Goal: Transaction & Acquisition: Purchase product/service

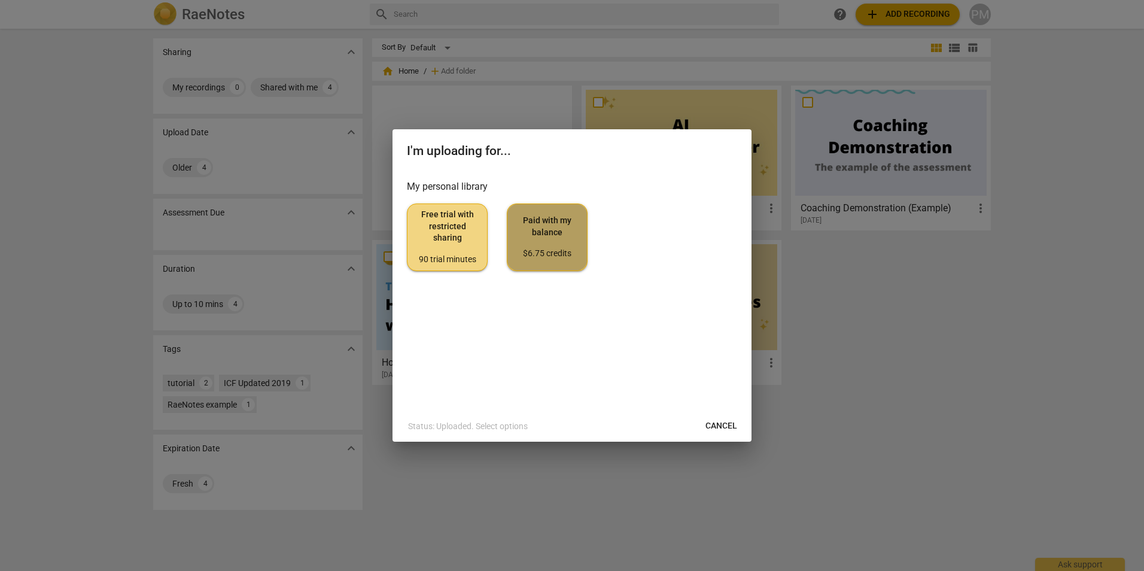
click at [565, 239] on span "Paid with my balance $6.75 credits" at bounding box center [547, 237] width 60 height 45
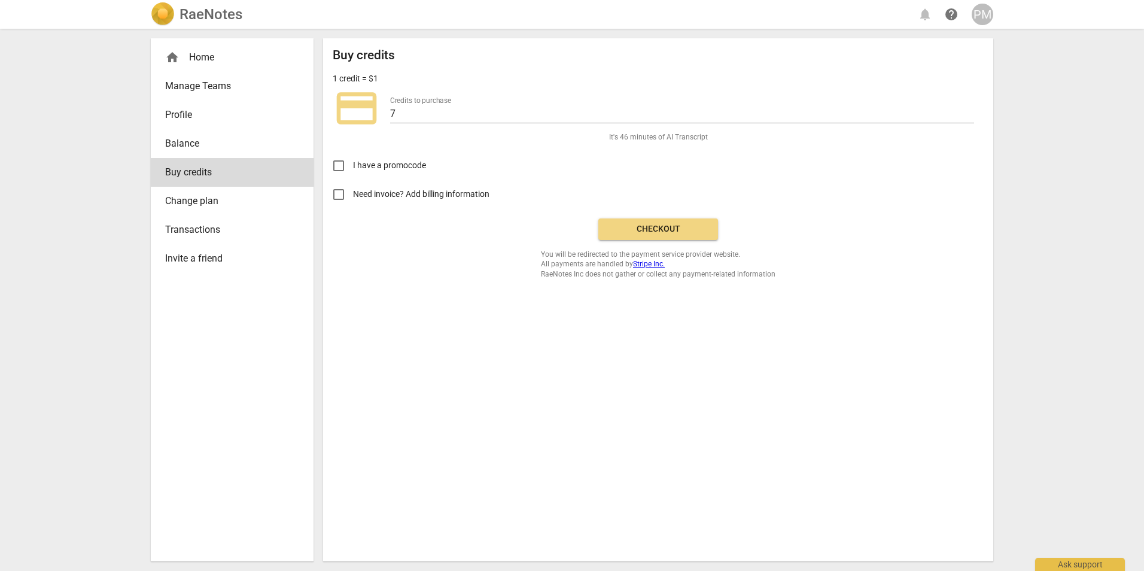
click at [340, 195] on input "Need invoice? Add billing information" at bounding box center [338, 194] width 29 height 29
checkbox input "true"
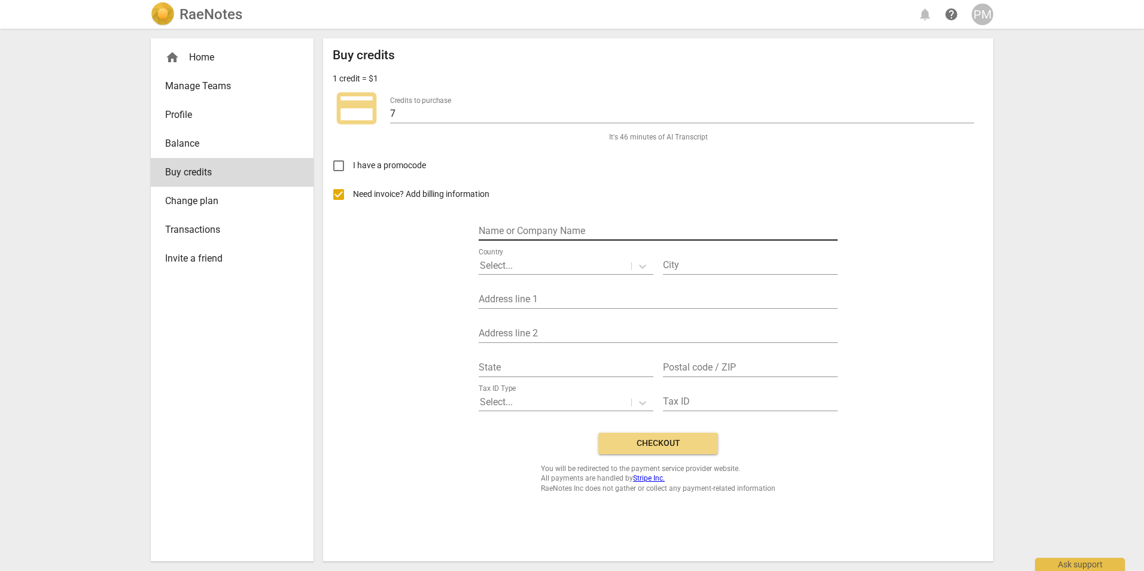
click at [545, 229] on input "text" at bounding box center [658, 231] width 359 height 17
type input "[EMAIL_ADDRESS][DOMAIN_NAME]"
click at [550, 263] on div at bounding box center [555, 266] width 150 height 14
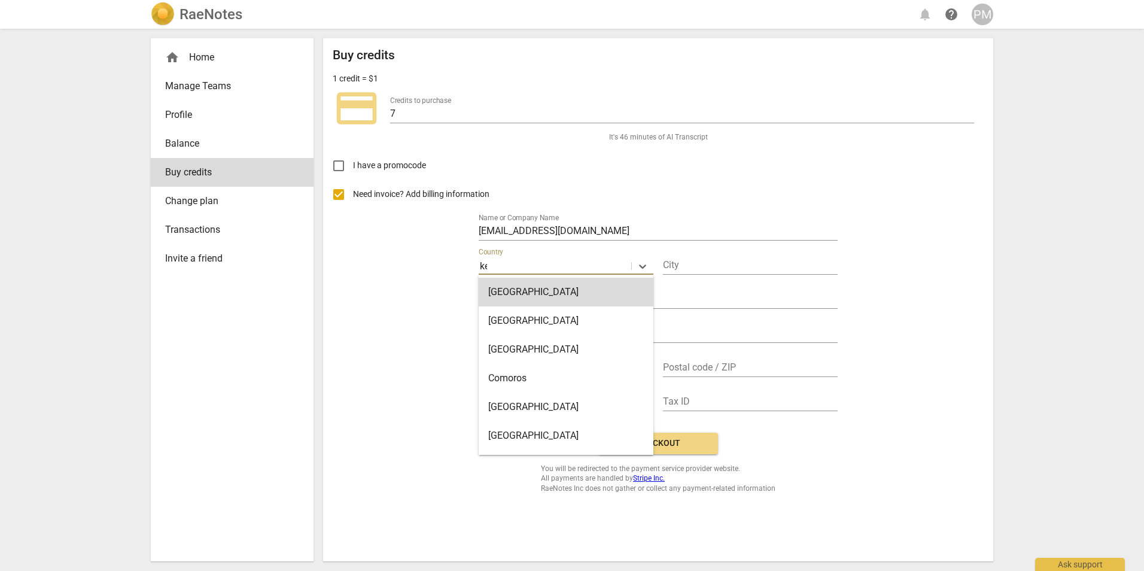
type input "ken"
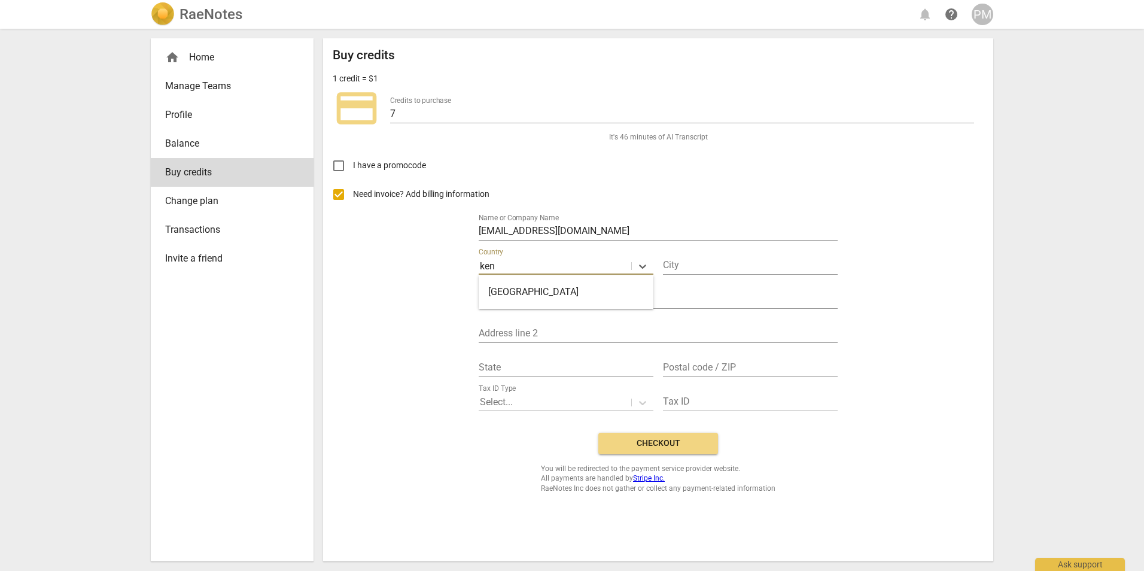
click at [535, 294] on div "[GEOGRAPHIC_DATA]" at bounding box center [566, 292] width 175 height 29
click at [690, 267] on input "text" at bounding box center [750, 265] width 175 height 17
type input "[GEOGRAPHIC_DATA]"
type input "P.O. Box 25396"
type input "[GEOGRAPHIC_DATA]"
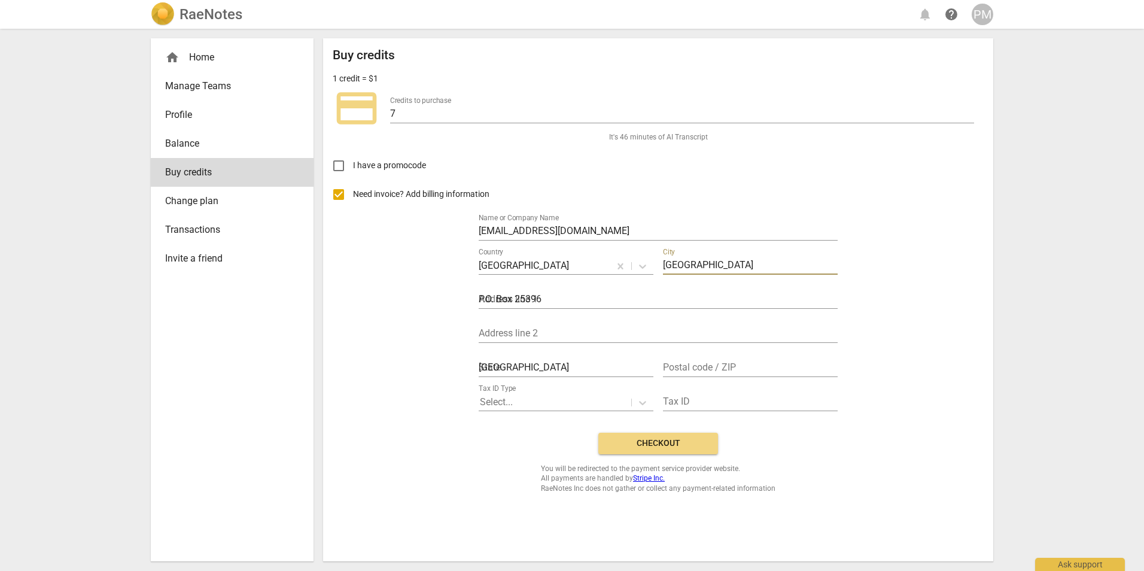
type input "00100"
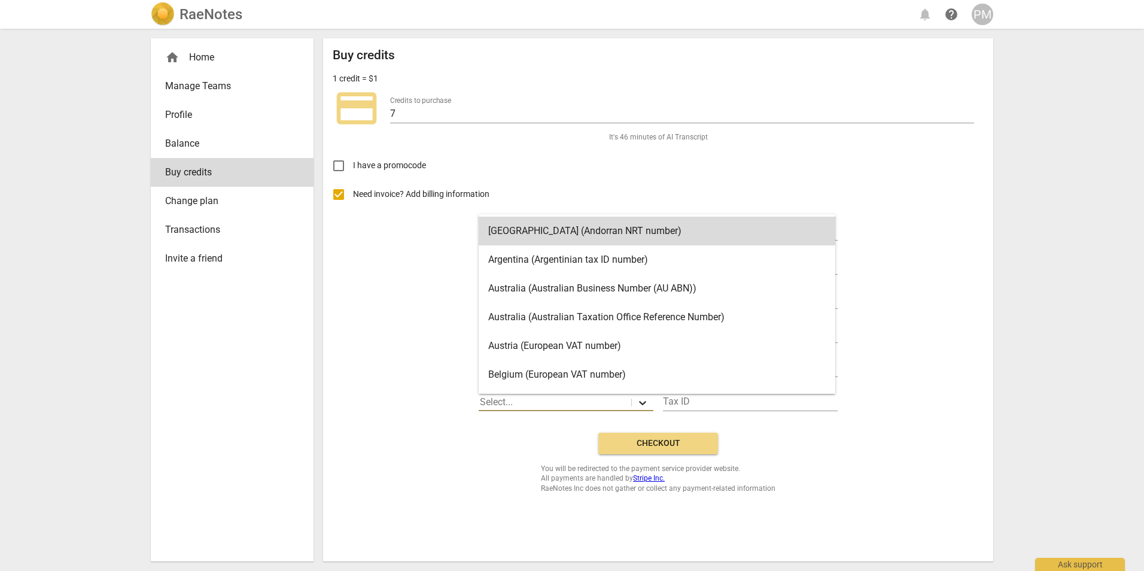
click at [643, 404] on icon at bounding box center [642, 403] width 7 height 4
type input "ke"
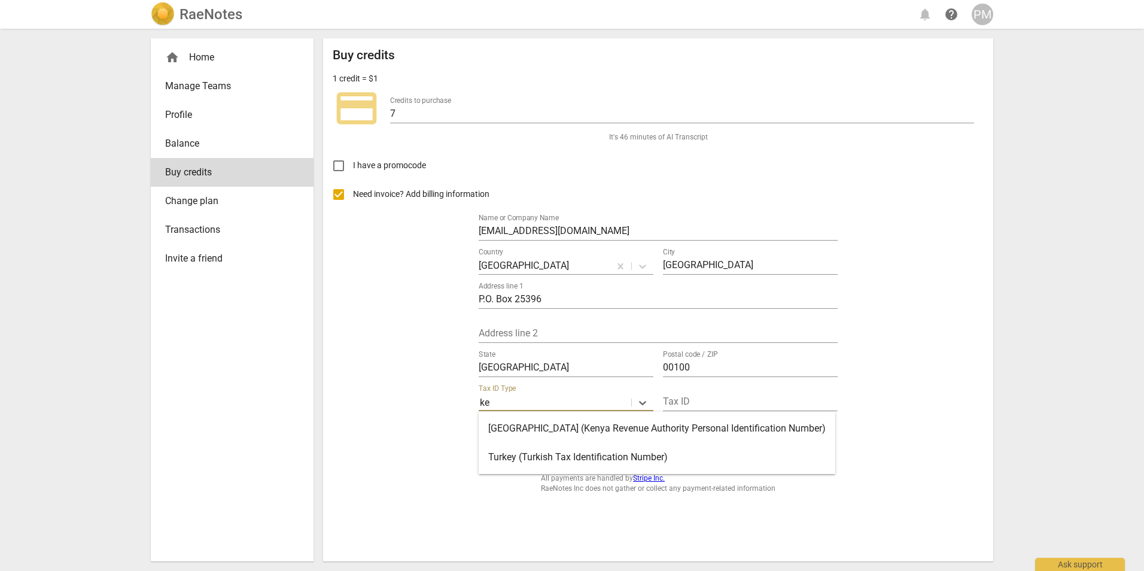
click at [642, 422] on div "[GEOGRAPHIC_DATA] (Kenya Revenue Authority Personal Identification Number)" at bounding box center [657, 428] width 357 height 29
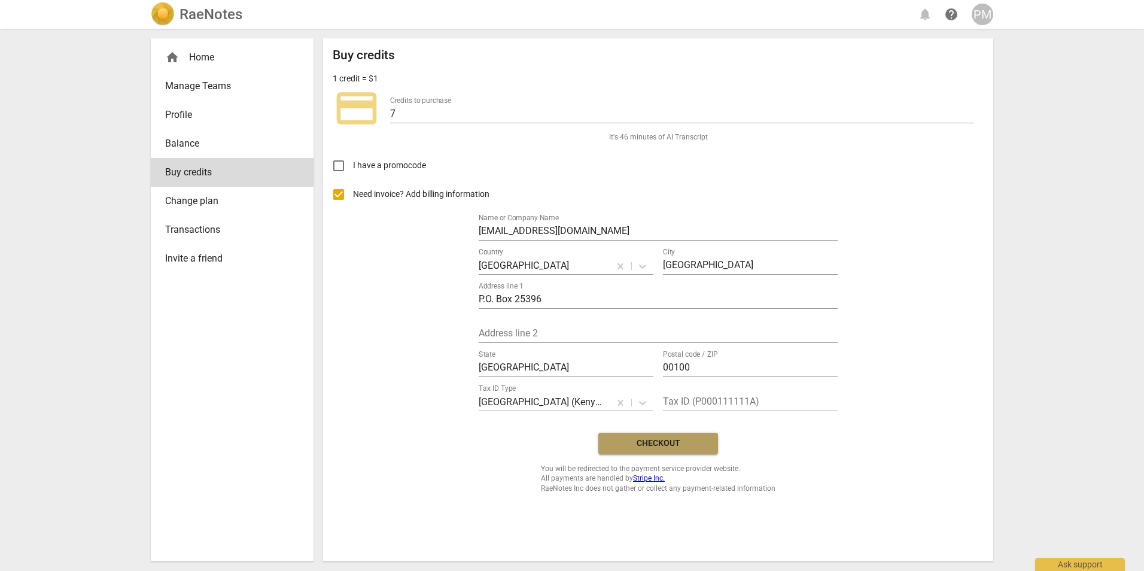
click at [691, 442] on span "Checkout" at bounding box center [658, 443] width 100 height 12
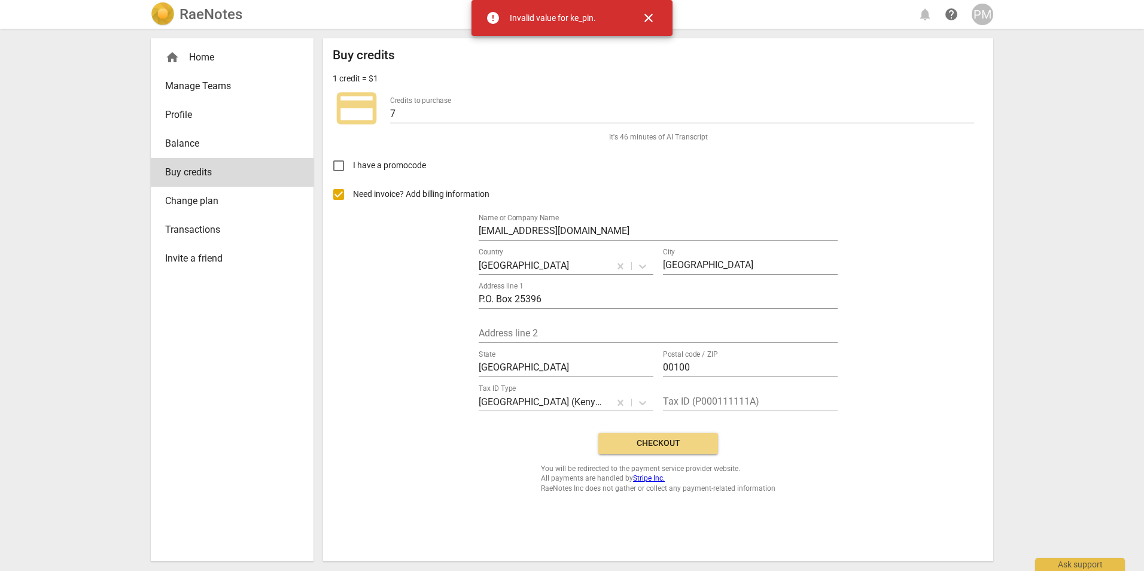
click at [655, 21] on span "close" at bounding box center [648, 18] width 14 height 14
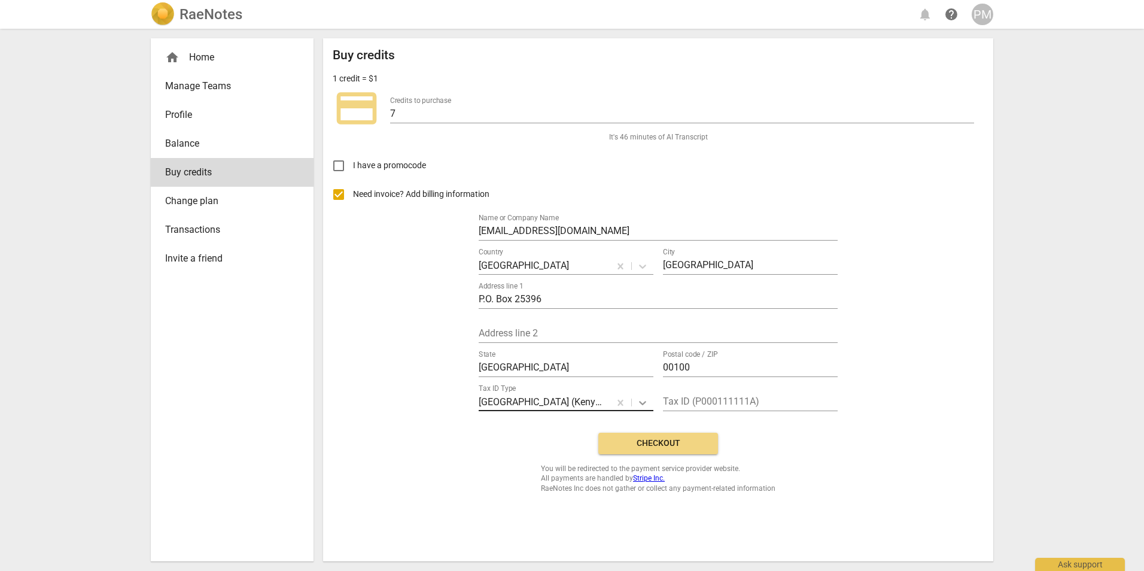
click at [642, 400] on icon at bounding box center [642, 403] width 12 height 12
click at [817, 452] on div "Buy credits 1 credit = $1 credit_card Credits to purchase 7 It's 46 minutes of …" at bounding box center [658, 270] width 651 height 445
click at [752, 395] on input "text" at bounding box center [750, 402] width 175 height 17
click at [185, 118] on span "Profile" at bounding box center [227, 115] width 124 height 14
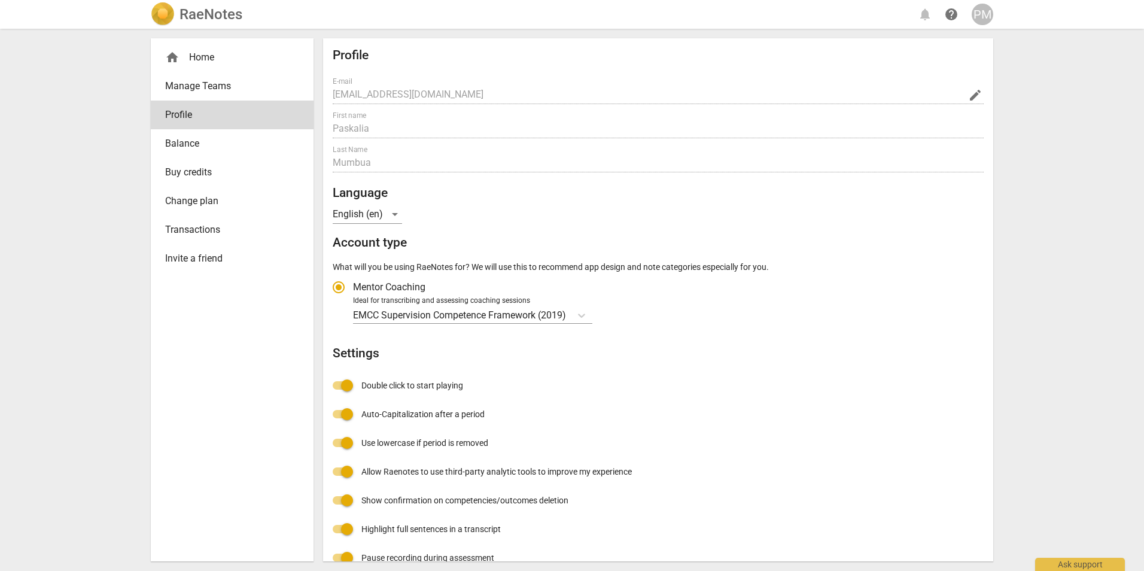
radio input "false"
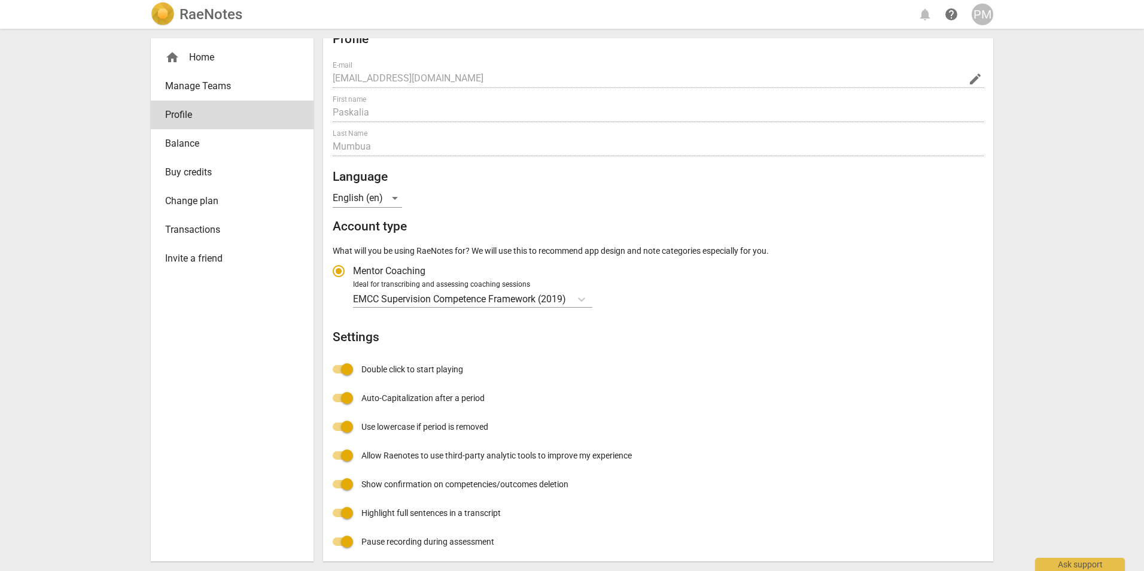
scroll to position [20, 0]
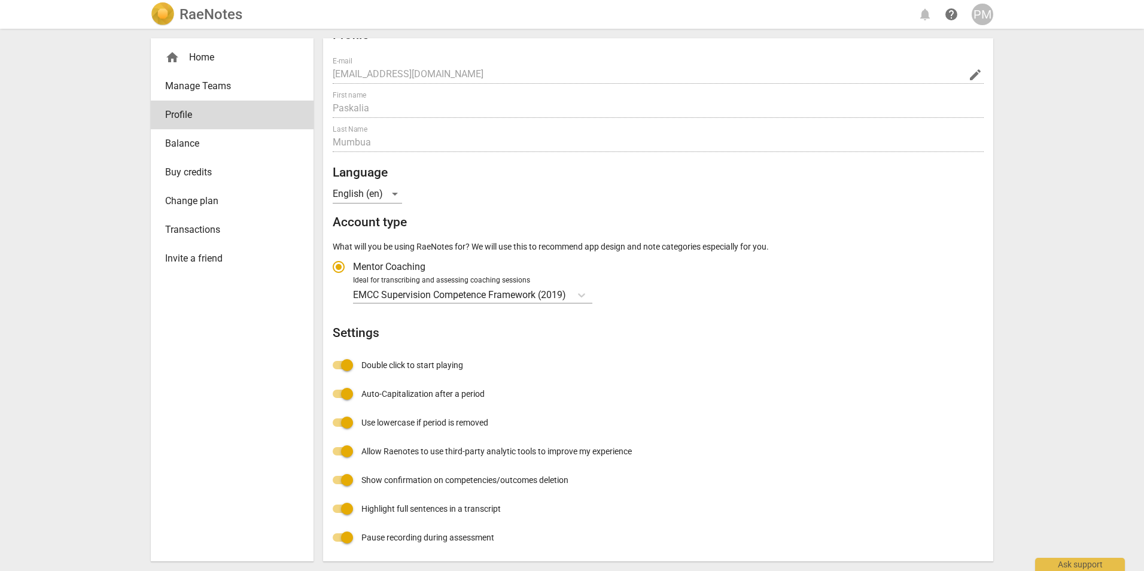
click at [213, 167] on span "Buy credits" at bounding box center [227, 172] width 124 height 14
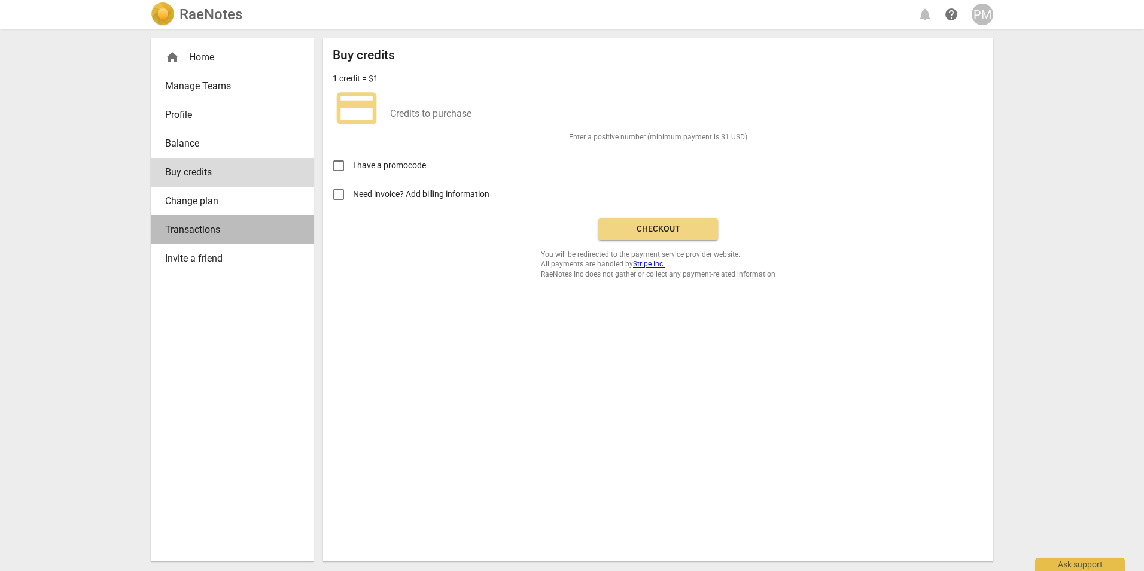
click at [249, 231] on span "Transactions" at bounding box center [227, 230] width 124 height 14
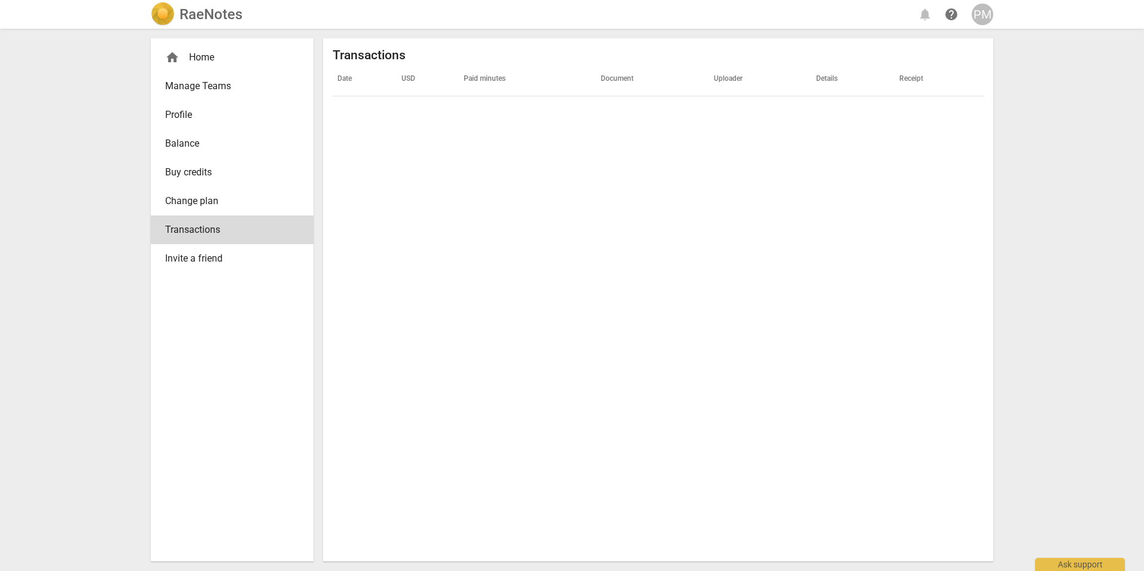
click at [261, 170] on span "Buy credits" at bounding box center [227, 172] width 124 height 14
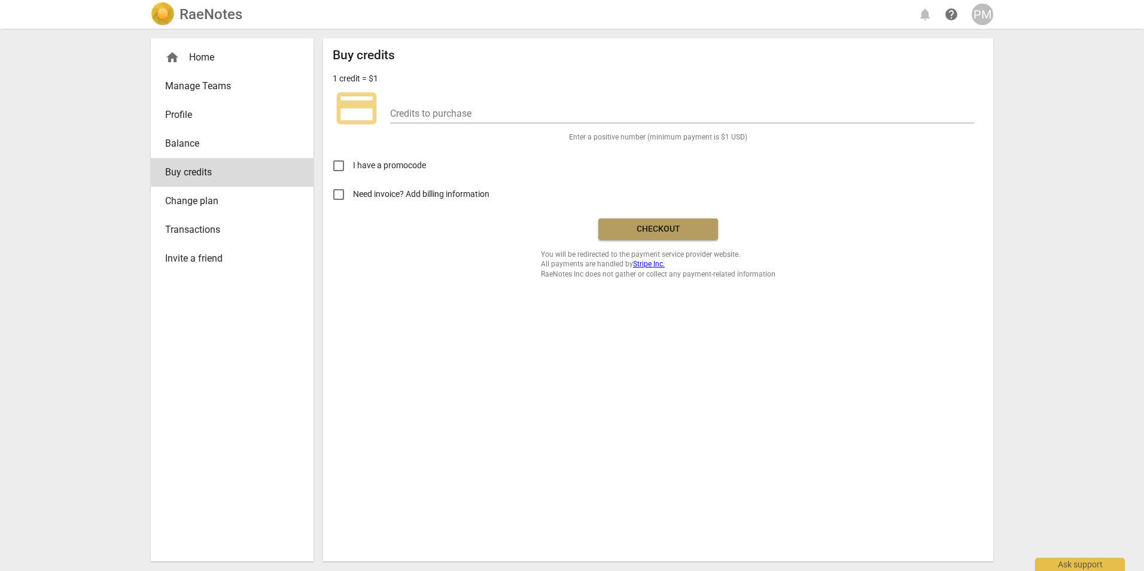
click at [671, 230] on span "Checkout" at bounding box center [658, 229] width 100 height 12
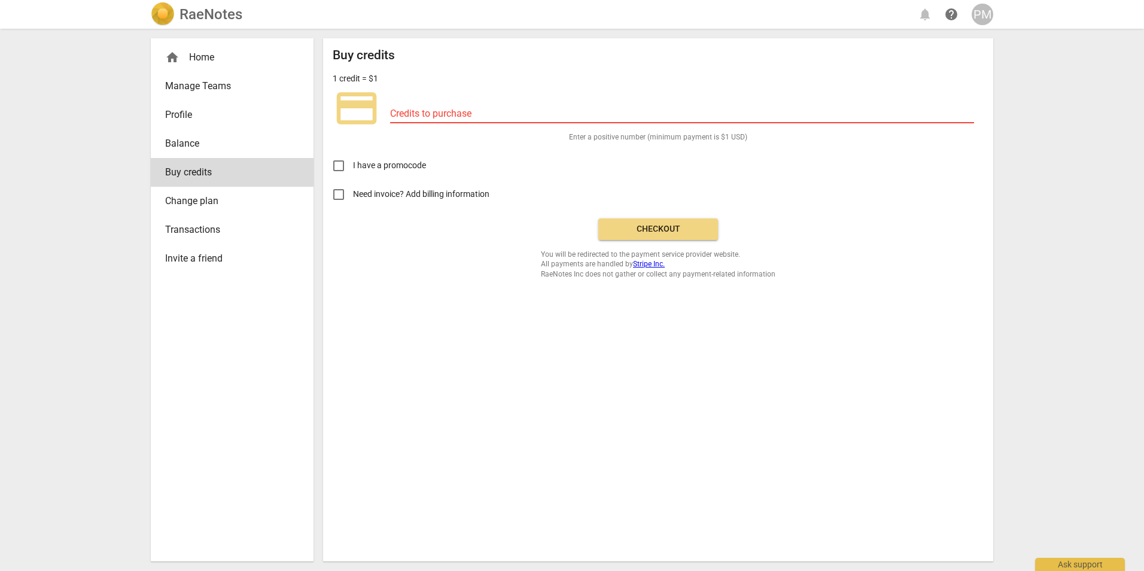
click at [333, 194] on input "Need invoice? Add billing information" at bounding box center [338, 194] width 29 height 29
checkbox input "true"
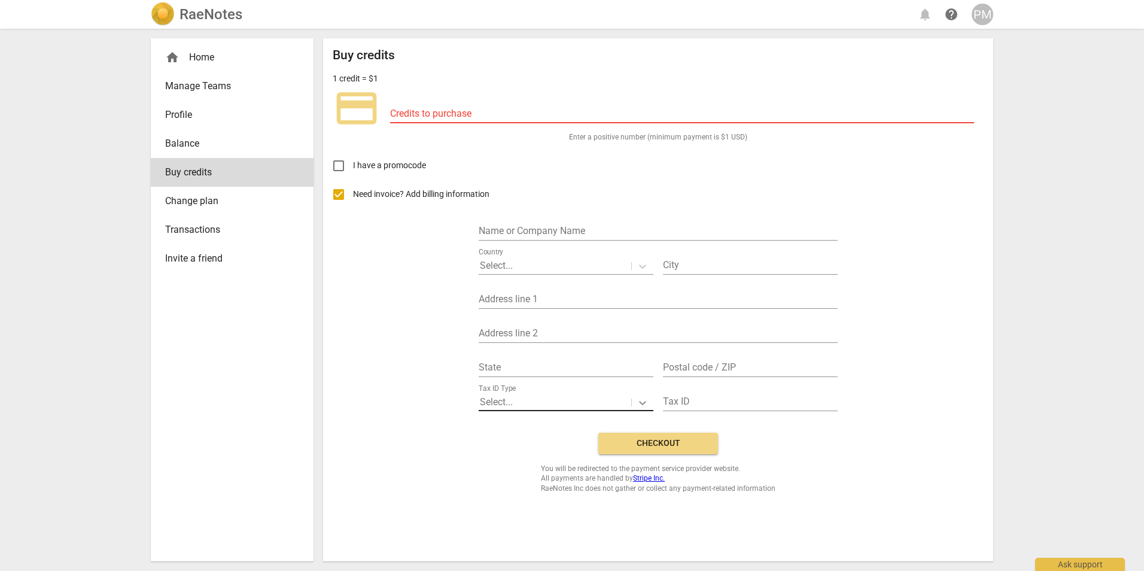
click at [643, 404] on icon at bounding box center [642, 403] width 12 height 12
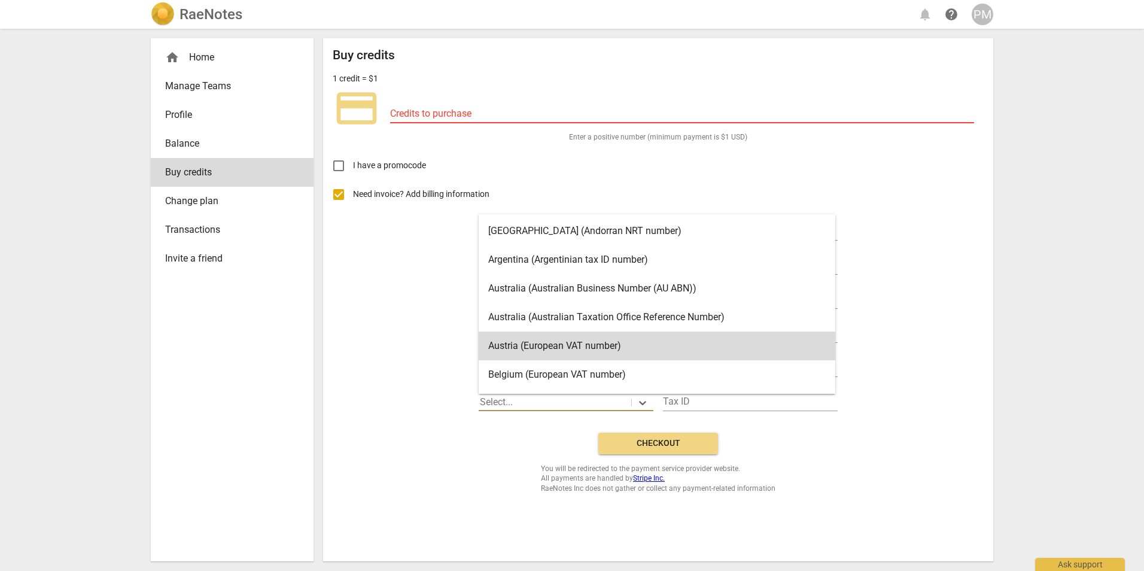
scroll to position [5, 0]
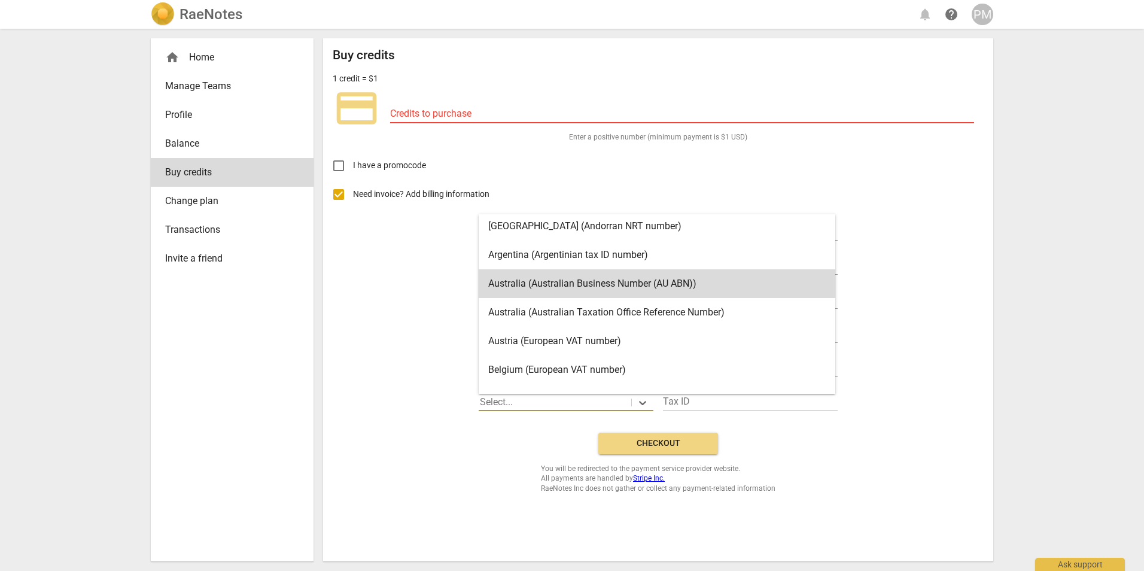
click at [418, 331] on div "Need invoice? Add billing information Name or Company Name Country Select... Ci…" at bounding box center [658, 301] width 651 height 243
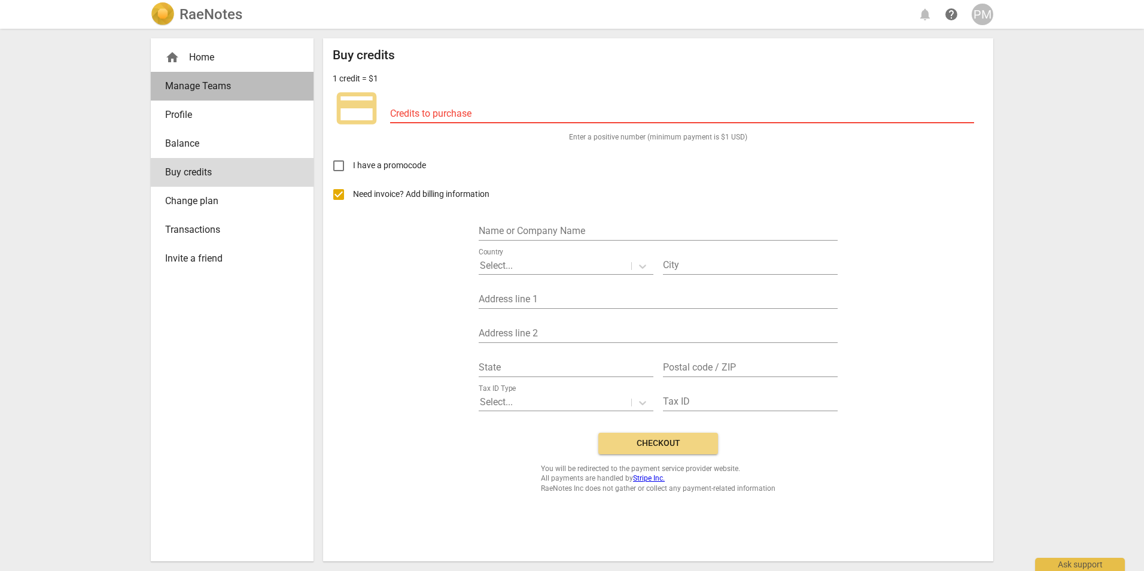
click at [230, 81] on span "Manage Teams" at bounding box center [227, 86] width 124 height 14
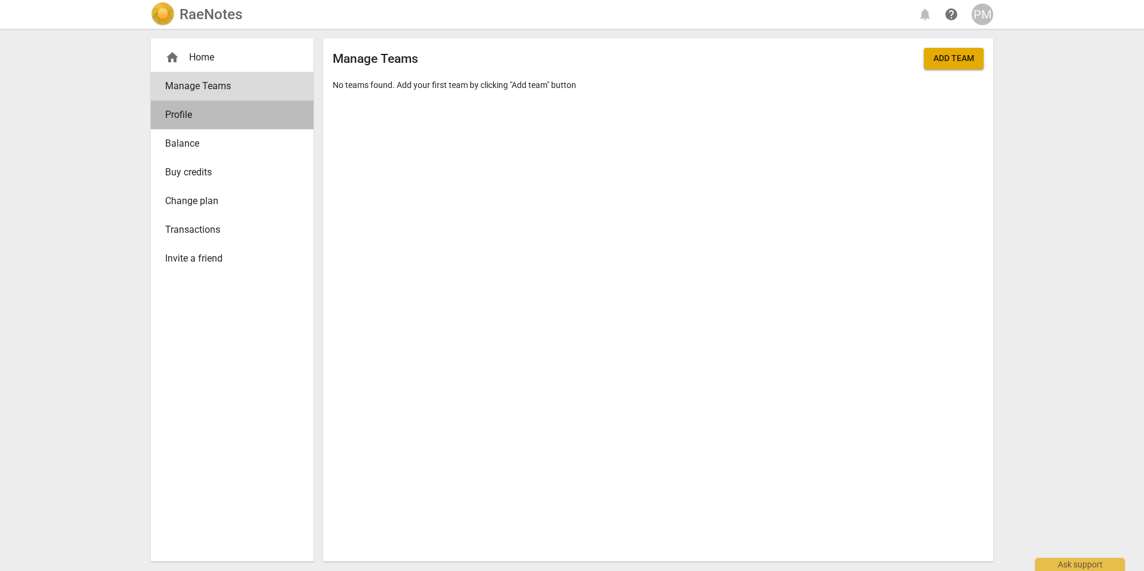
click at [231, 116] on span "Profile" at bounding box center [227, 115] width 124 height 14
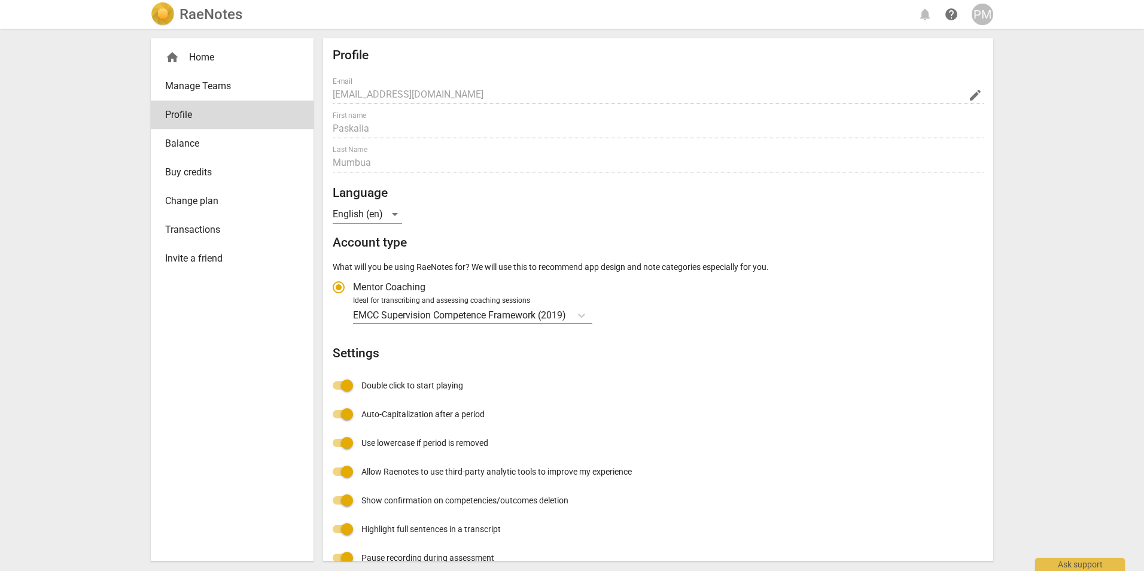
radio input "false"
click at [230, 144] on span "Balance" at bounding box center [227, 143] width 124 height 14
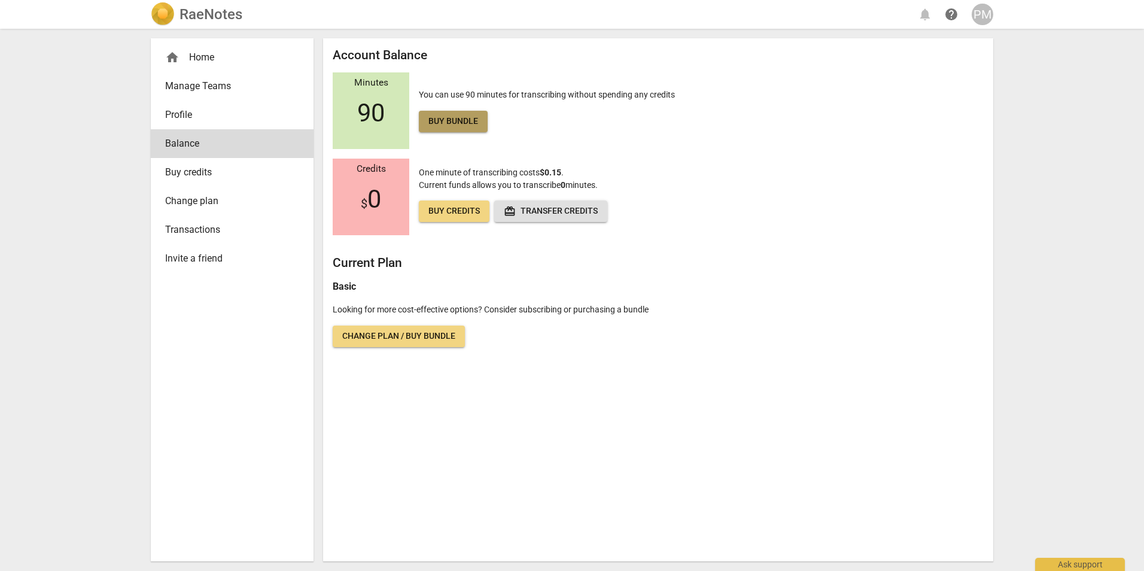
click at [464, 122] on span "Buy bundle" at bounding box center [453, 121] width 50 height 12
